Goal: Task Accomplishment & Management: Use online tool/utility

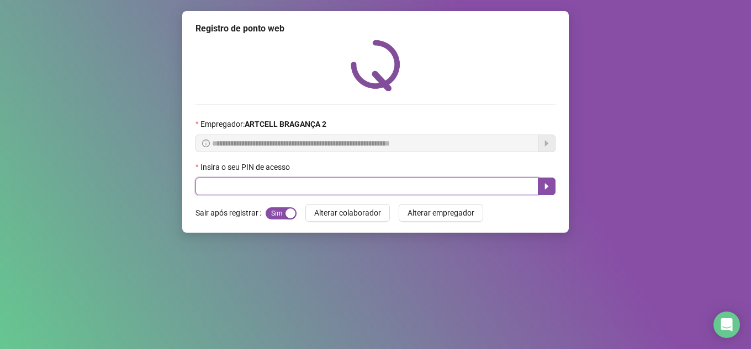
click at [325, 189] on input "text" at bounding box center [366, 187] width 343 height 18
type input "*****"
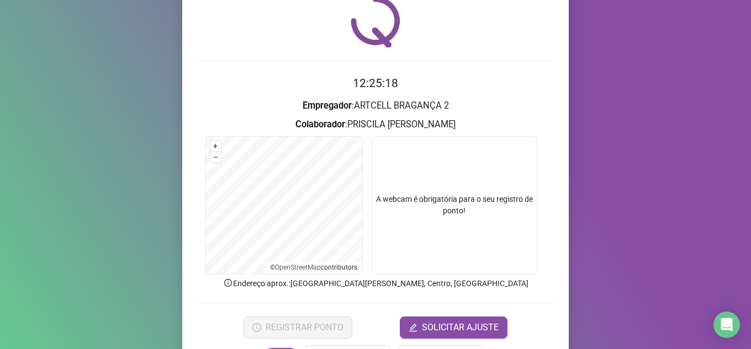
scroll to position [82, 0]
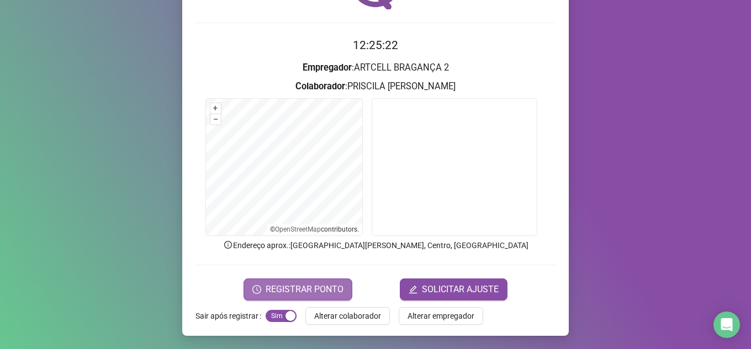
click at [271, 289] on span "REGISTRAR PONTO" at bounding box center [305, 289] width 78 height 13
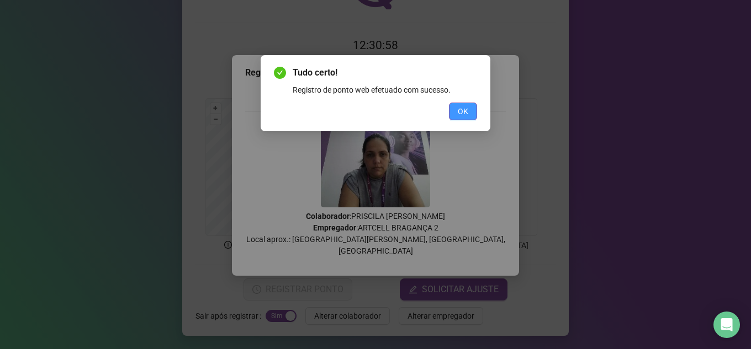
click at [466, 115] on span "OK" at bounding box center [463, 111] width 10 height 12
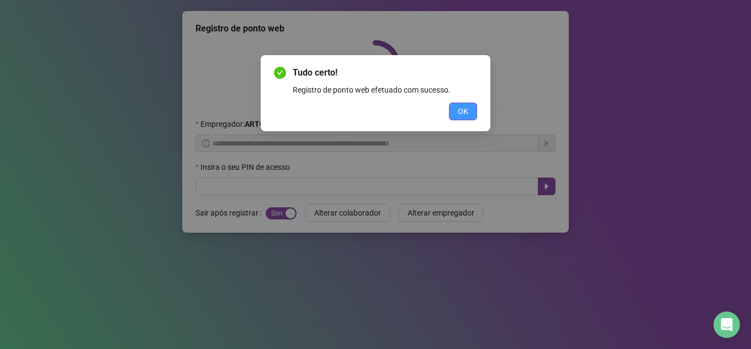
scroll to position [0, 0]
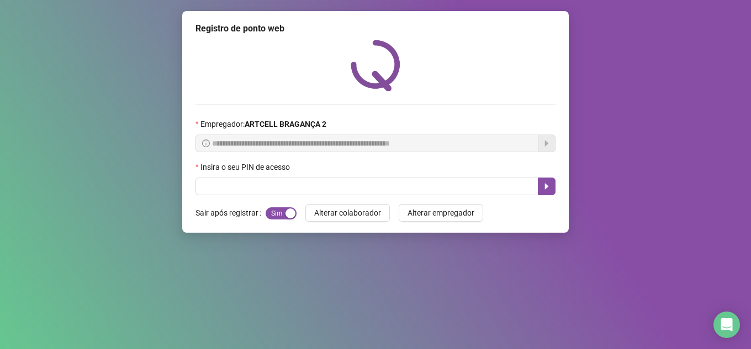
click at [372, 176] on div "Insira o seu PIN de acesso" at bounding box center [375, 169] width 360 height 17
click at [368, 186] on input "text" at bounding box center [366, 187] width 343 height 18
type input "*****"
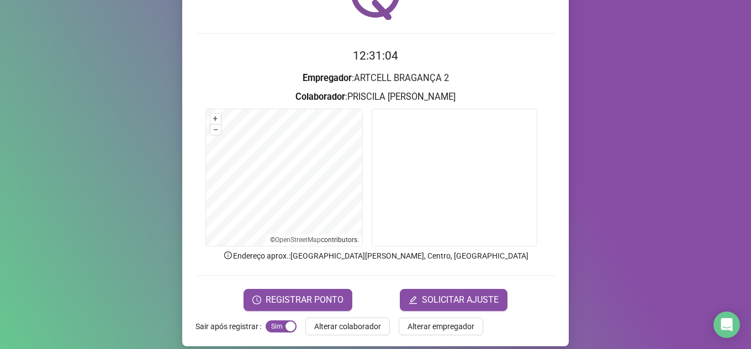
scroll to position [82, 0]
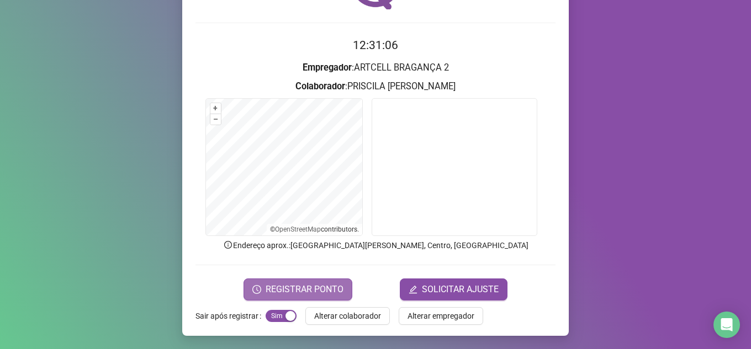
click at [298, 288] on span "REGISTRAR PONTO" at bounding box center [305, 289] width 78 height 13
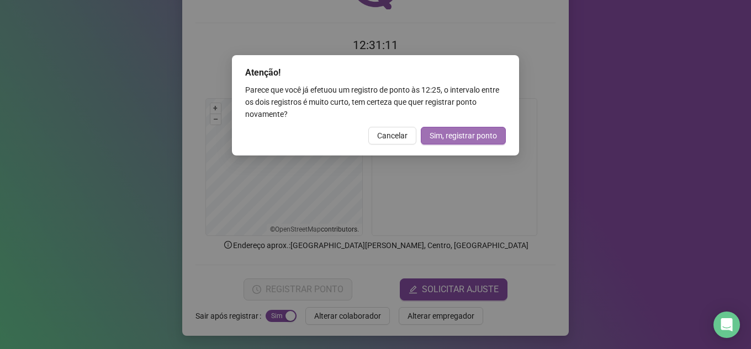
click at [458, 142] on button "Sim, registrar ponto" at bounding box center [463, 136] width 85 height 18
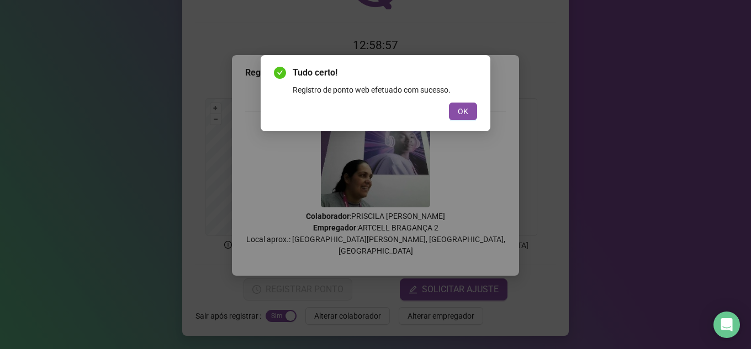
click at [458, 142] on div "Tudo certo! Registro de ponto web efetuado com sucesso. OK" at bounding box center [375, 174] width 751 height 349
click at [459, 111] on span "OK" at bounding box center [463, 111] width 10 height 12
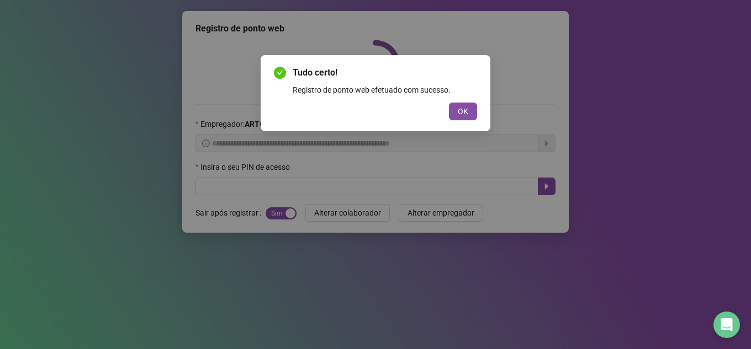
scroll to position [0, 0]
click at [461, 104] on div "Tudo certo! Registro de ponto web efetuado com sucesso. OK" at bounding box center [375, 174] width 751 height 349
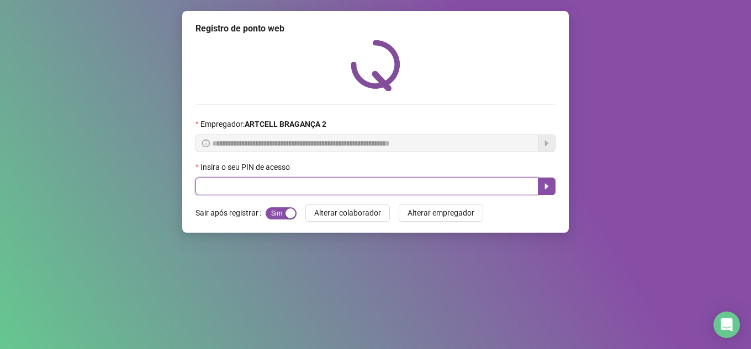
click at [277, 187] on input "text" at bounding box center [366, 187] width 343 height 18
type input "*****"
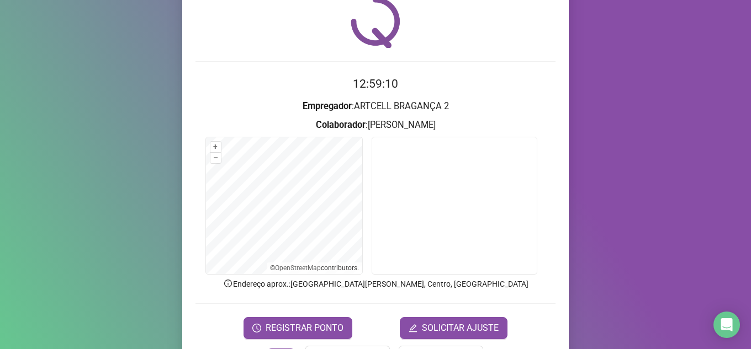
scroll to position [82, 0]
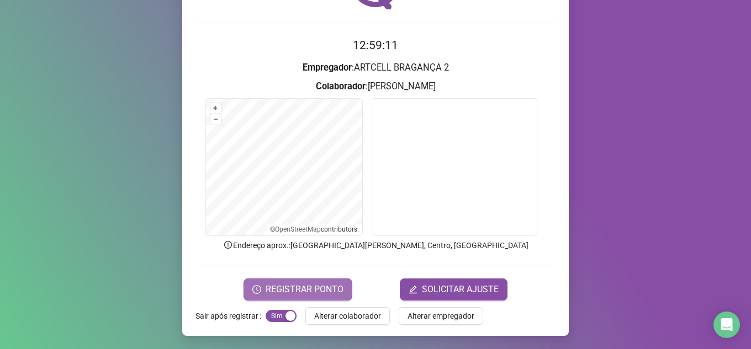
click at [268, 291] on span "REGISTRAR PONTO" at bounding box center [305, 289] width 78 height 13
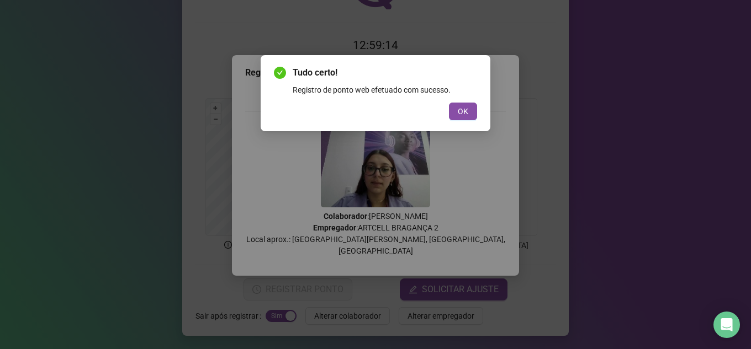
click at [470, 109] on button "OK" at bounding box center [463, 112] width 28 height 18
click at [464, 110] on span "OK" at bounding box center [463, 111] width 10 height 12
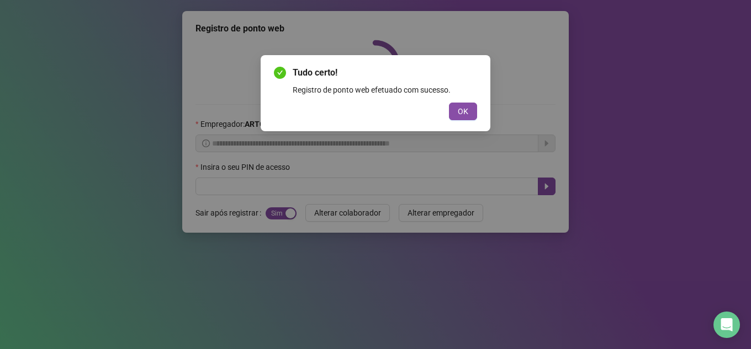
scroll to position [0, 0]
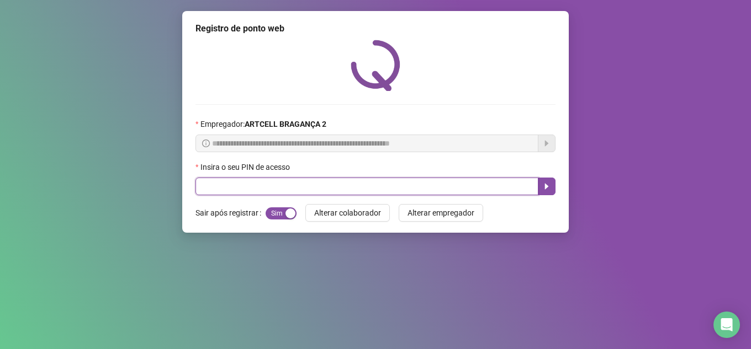
click at [330, 182] on input "text" at bounding box center [366, 187] width 343 height 18
click at [307, 184] on input "text" at bounding box center [366, 187] width 343 height 18
type input "*****"
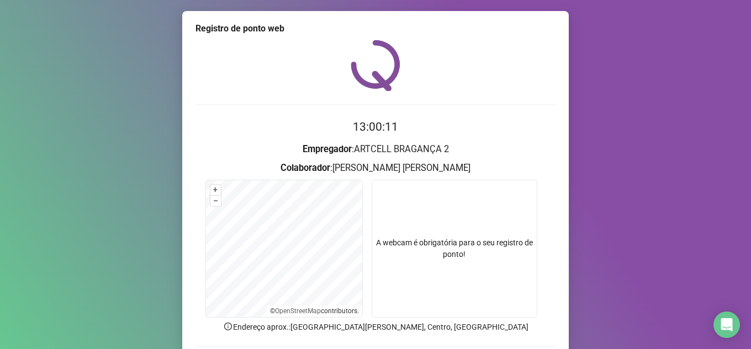
scroll to position [82, 0]
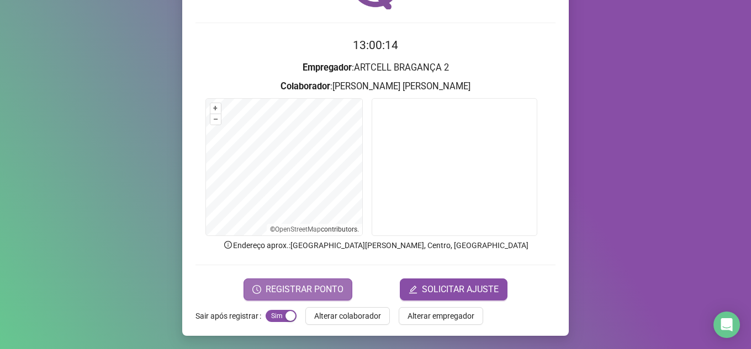
click at [333, 284] on span "REGISTRAR PONTO" at bounding box center [305, 289] width 78 height 13
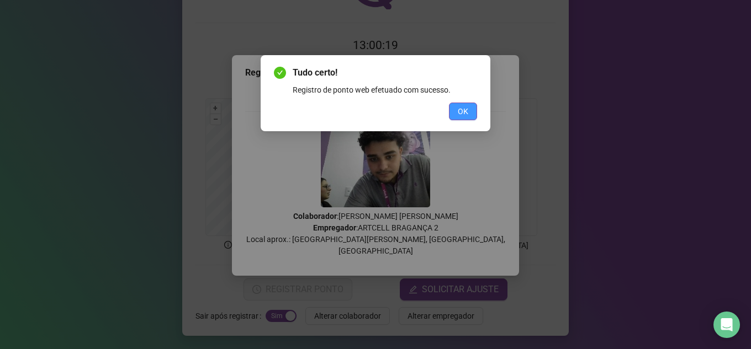
click at [465, 115] on span "OK" at bounding box center [463, 111] width 10 height 12
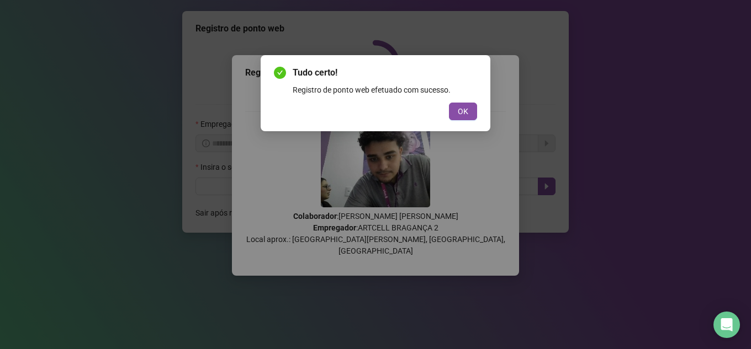
scroll to position [0, 0]
